Goal: Information Seeking & Learning: Find specific fact

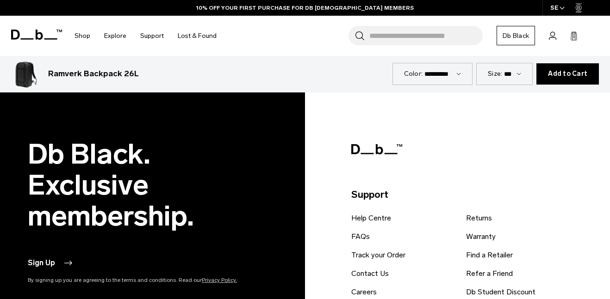
scroll to position [2937, 0]
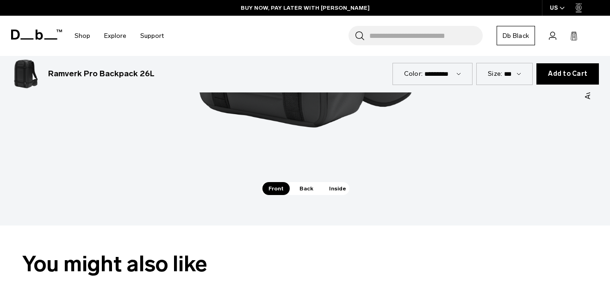
scroll to position [976, 0]
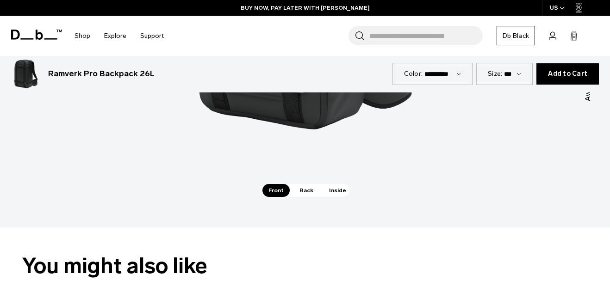
click at [301, 184] on span "Back" at bounding box center [306, 190] width 26 height 13
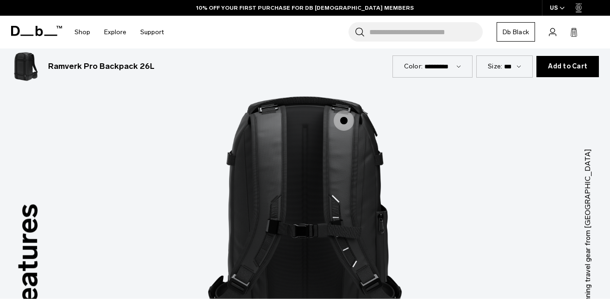
scroll to position [747, 0]
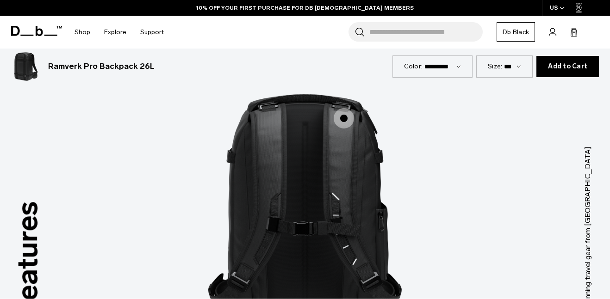
click at [347, 108] on span "2 / 3" at bounding box center [344, 118] width 20 height 20
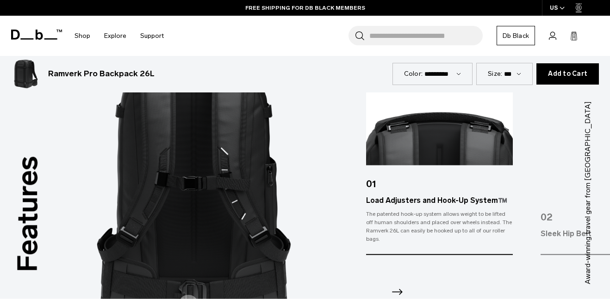
scroll to position [795, 0]
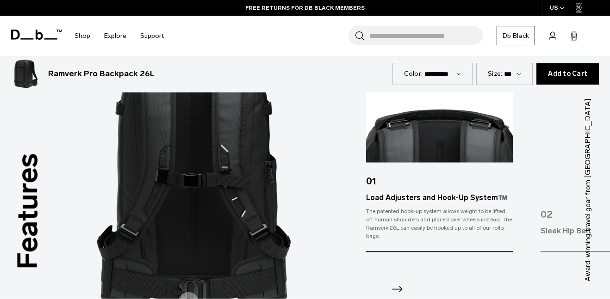
click at [398, 282] on icon "Next slide" at bounding box center [397, 289] width 15 height 15
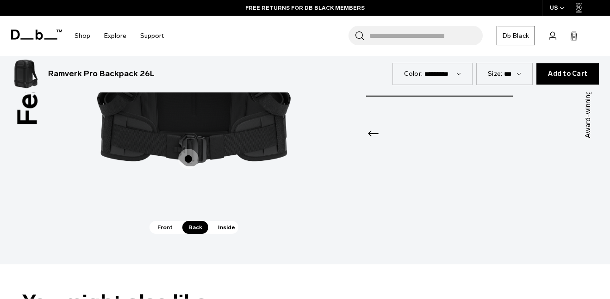
scroll to position [941, 0]
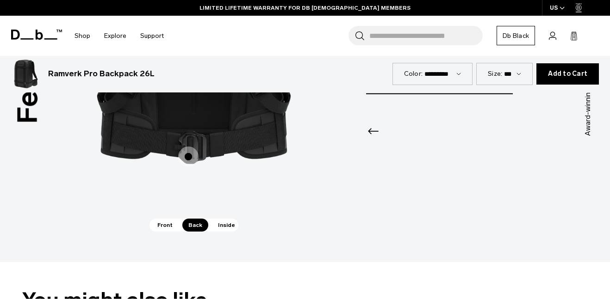
click at [220, 219] on span "Inside" at bounding box center [226, 225] width 29 height 13
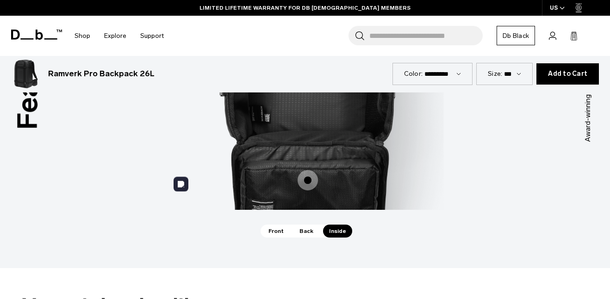
scroll to position [937, 0]
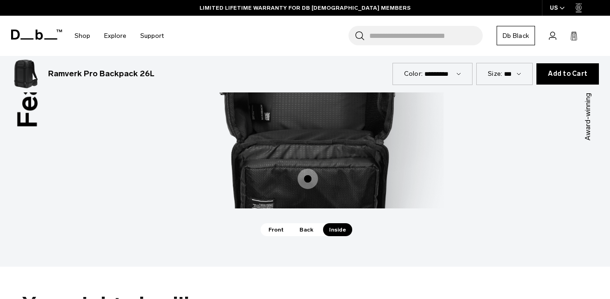
click at [311, 169] on span "3 / 3" at bounding box center [308, 179] width 20 height 20
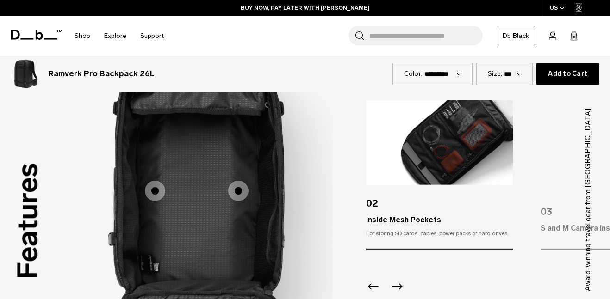
scroll to position [790, 0]
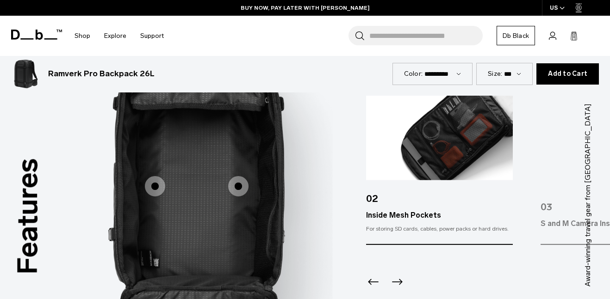
click at [370, 275] on icon "Previous slide" at bounding box center [373, 282] width 15 height 15
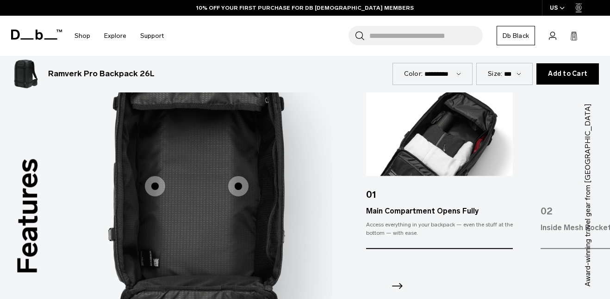
click at [392, 279] on icon "Next slide" at bounding box center [397, 286] width 15 height 15
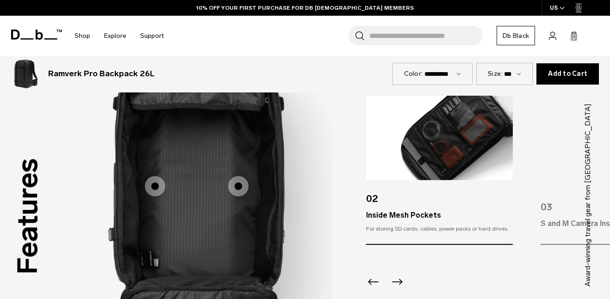
click at [392, 275] on icon "Next slide" at bounding box center [397, 282] width 15 height 15
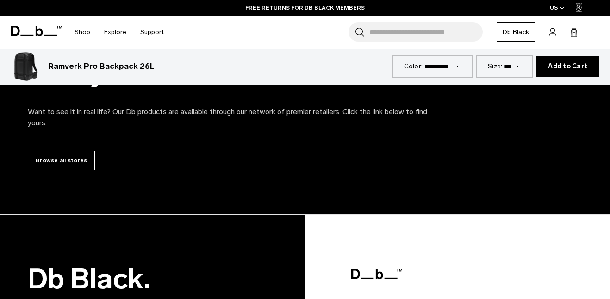
scroll to position [2484, 0]
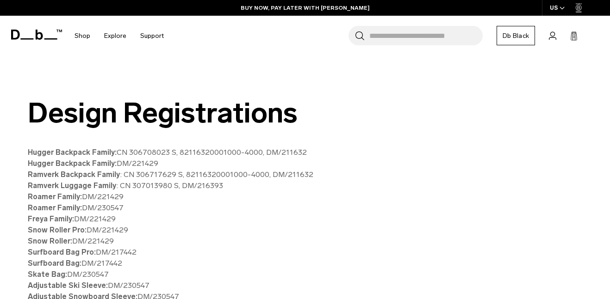
scroll to position [547, 0]
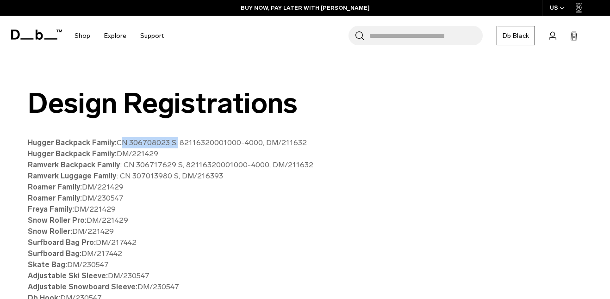
drag, startPoint x: 174, startPoint y: 144, endPoint x: 118, endPoint y: 143, distance: 55.5
click at [118, 143] on p "Hugger Backpack Family: CN 306708023 S, 82116320001000-4000, DM/211632 Hugger B…" at bounding box center [236, 226] width 416 height 178
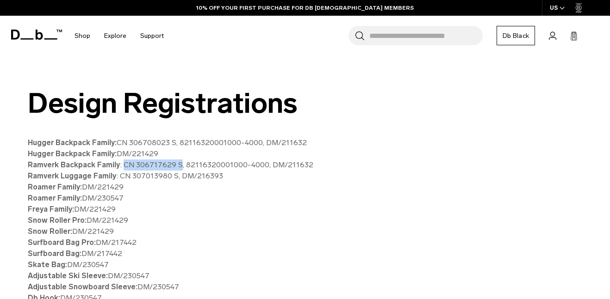
drag, startPoint x: 121, startPoint y: 165, endPoint x: 176, endPoint y: 162, distance: 55.6
click at [176, 162] on p "Hugger Backpack Family: CN 306708023 S, 82116320001000-4000, DM/211632 Hugger B…" at bounding box center [236, 226] width 416 height 178
copy p "CN 306717629 S"
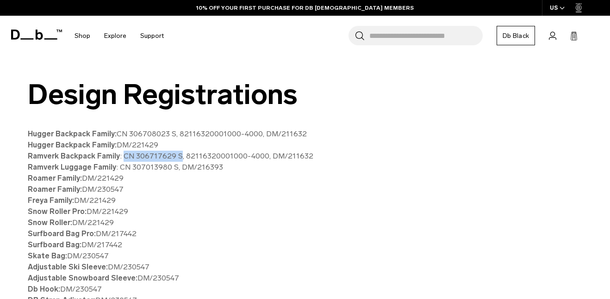
click at [261, 171] on p "Hugger Backpack Family: CN 306708023 S, 82116320001000-4000, DM/211632 Hugger B…" at bounding box center [236, 218] width 416 height 178
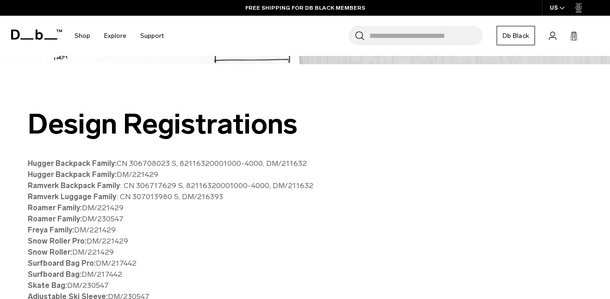
scroll to position [534, 0]
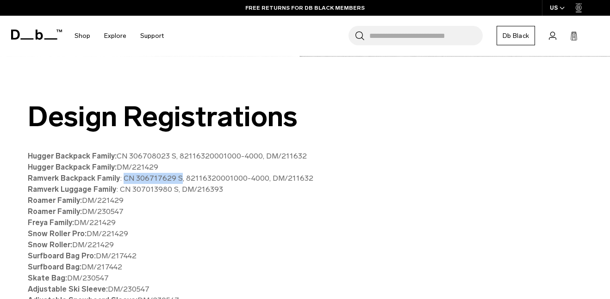
drag, startPoint x: 177, startPoint y: 178, endPoint x: 120, endPoint y: 180, distance: 56.5
click at [120, 180] on p "Hugger Backpack Family: CN 306708023 S, 82116320001000-4000, DM/211632 Hugger B…" at bounding box center [236, 240] width 416 height 178
copy p "CN 306717629 S"
click at [254, 194] on p "Hugger Backpack Family: CN 306708023 S, 82116320001000-4000, DM/211632 Hugger B…" at bounding box center [236, 240] width 416 height 178
drag, startPoint x: 263, startPoint y: 180, endPoint x: 296, endPoint y: 181, distance: 32.9
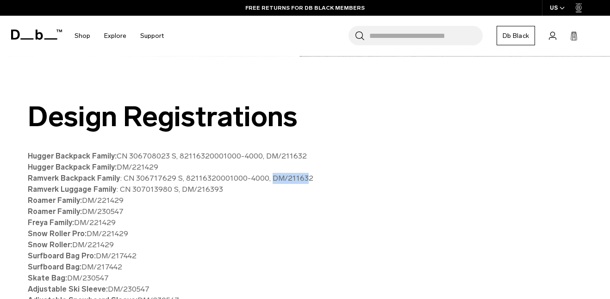
click at [296, 181] on p "Hugger Backpack Family: CN 306708023 S, 82116320001000-4000, DM/211632 Hugger B…" at bounding box center [236, 240] width 416 height 178
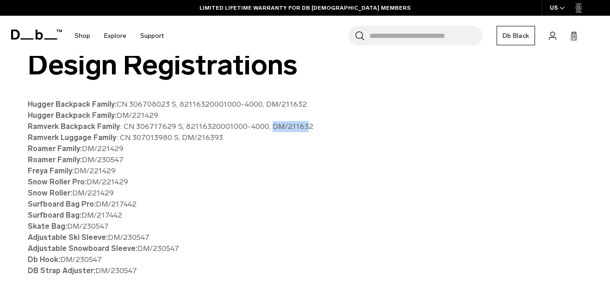
scroll to position [583, 0]
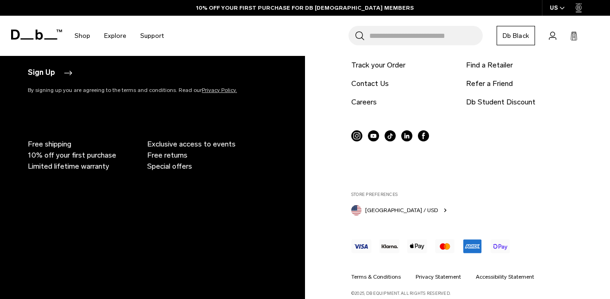
scroll to position [1420, 0]
